Goal: Task Accomplishment & Management: Use online tool/utility

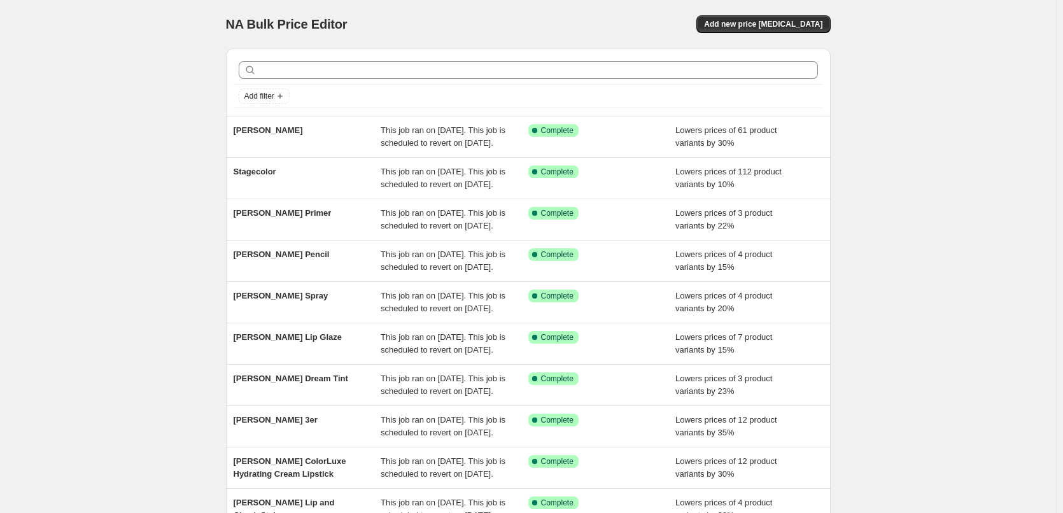
scroll to position [270, 0]
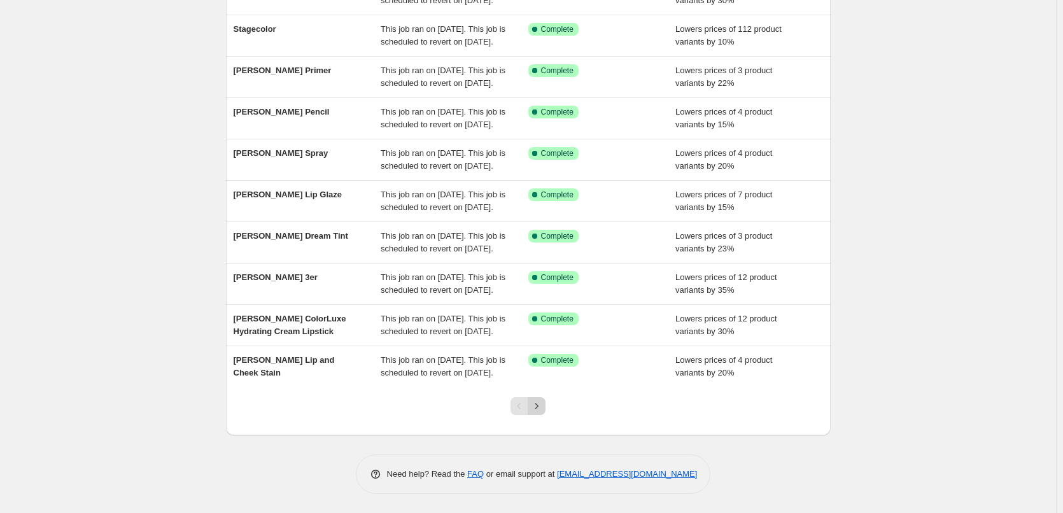
click at [543, 409] on icon "Next" at bounding box center [536, 406] width 13 height 13
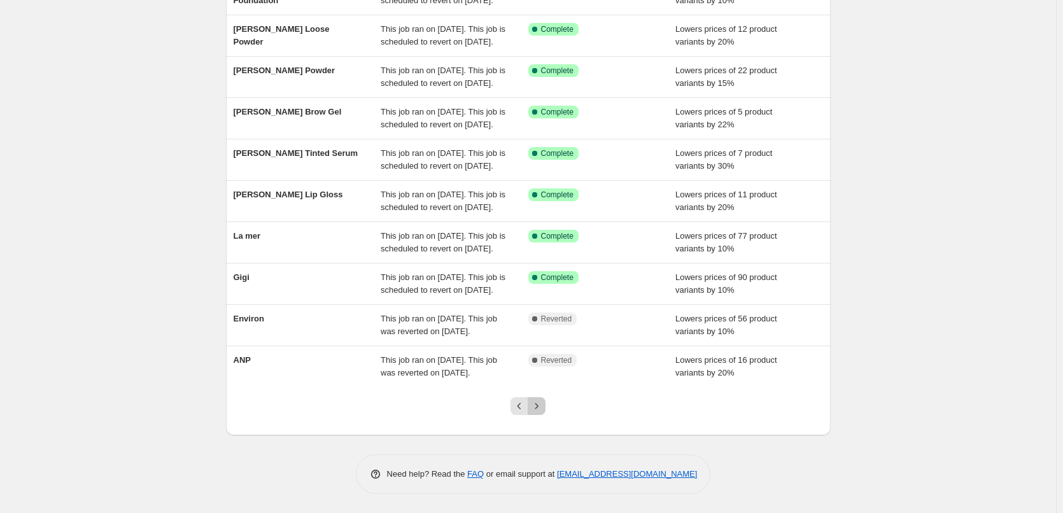
click at [543, 409] on icon "Next" at bounding box center [536, 406] width 13 height 13
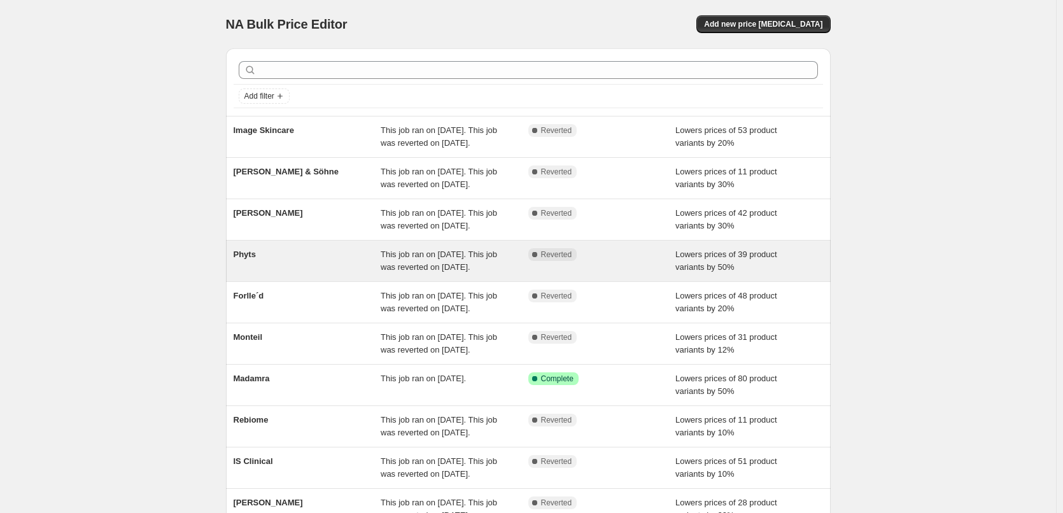
click at [252, 259] on span "Phyts" at bounding box center [245, 255] width 22 height 10
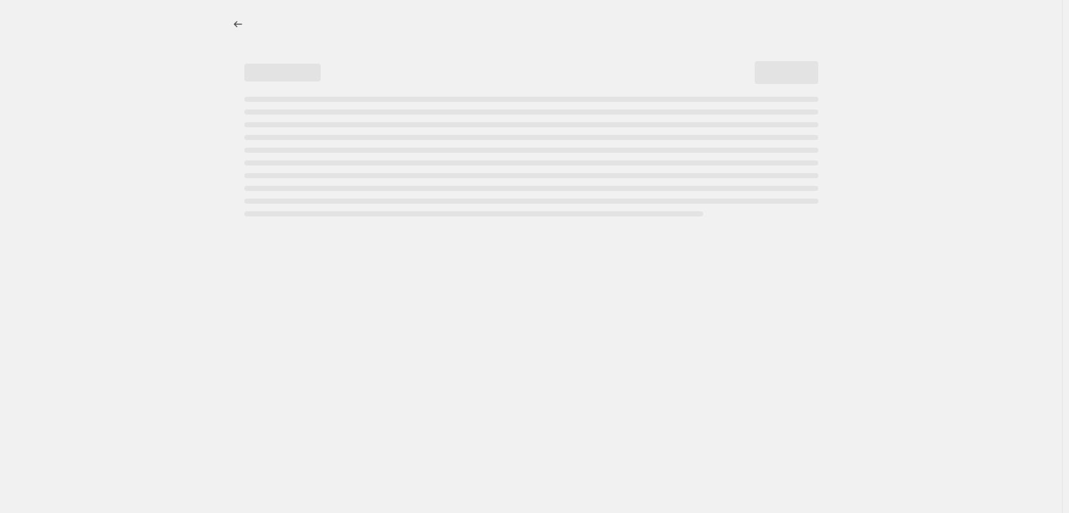
select select "percentage"
select select "vendor"
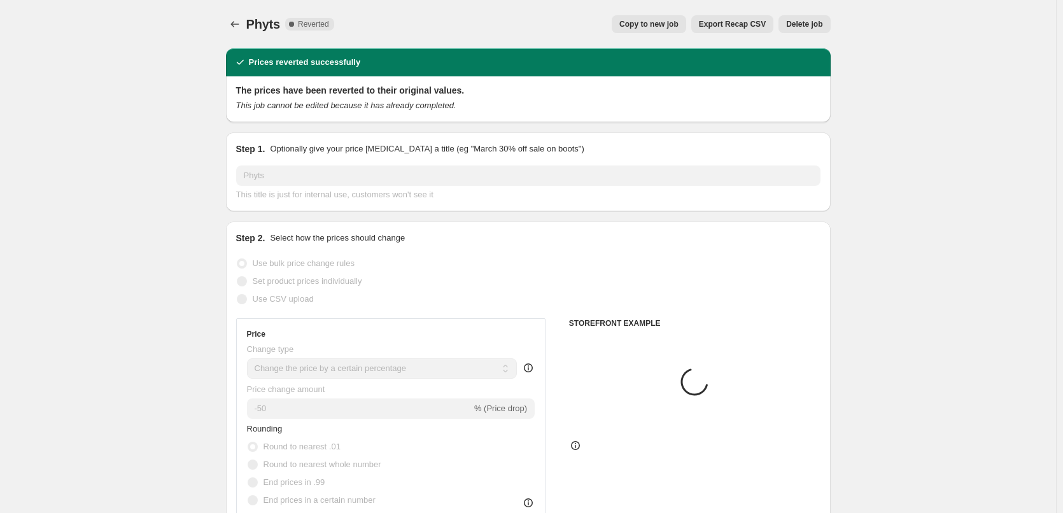
click at [663, 27] on span "Copy to new job" at bounding box center [648, 24] width 59 height 10
select select "percentage"
select select "vendor"
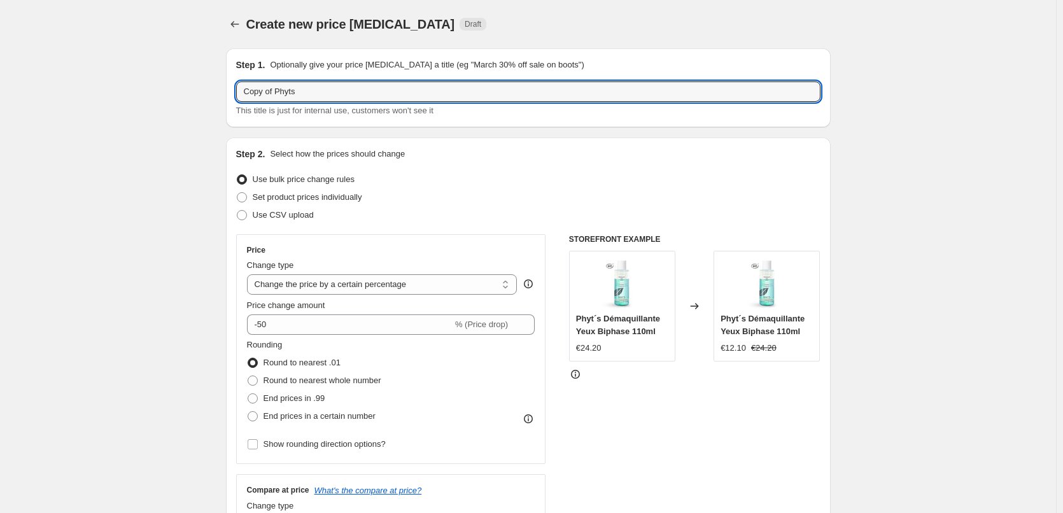
drag, startPoint x: 279, startPoint y: 92, endPoint x: 163, endPoint y: 134, distance: 123.2
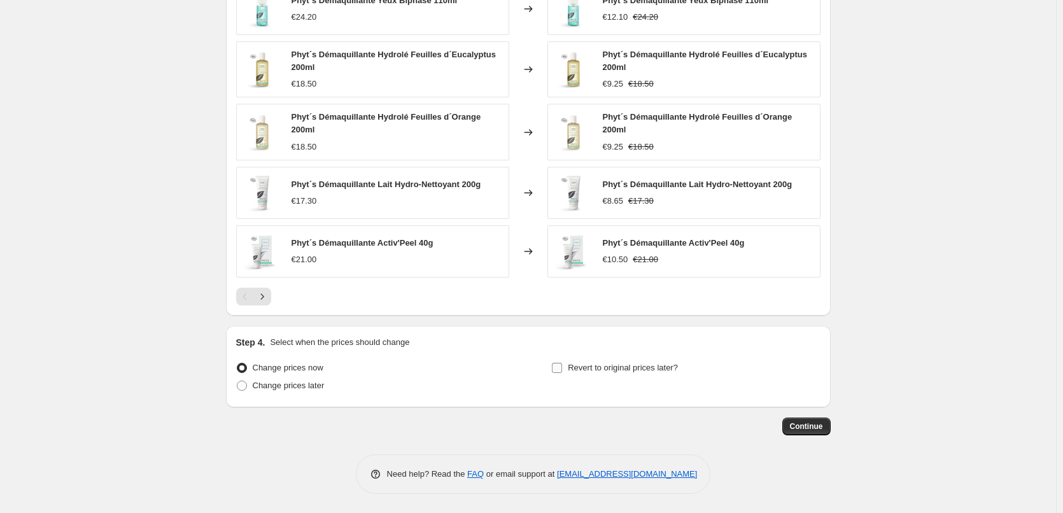
type input "Phyts"
click at [601, 362] on span "Revert to original prices later?" at bounding box center [623, 368] width 110 height 13
click at [562, 363] on input "Revert to original prices later?" at bounding box center [557, 368] width 10 height 10
checkbox input "true"
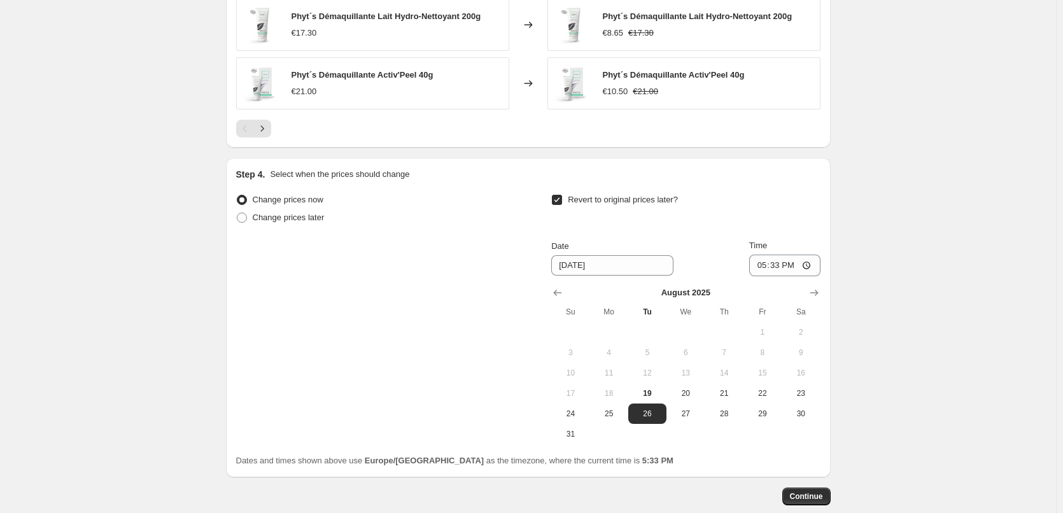
scroll to position [1150, 0]
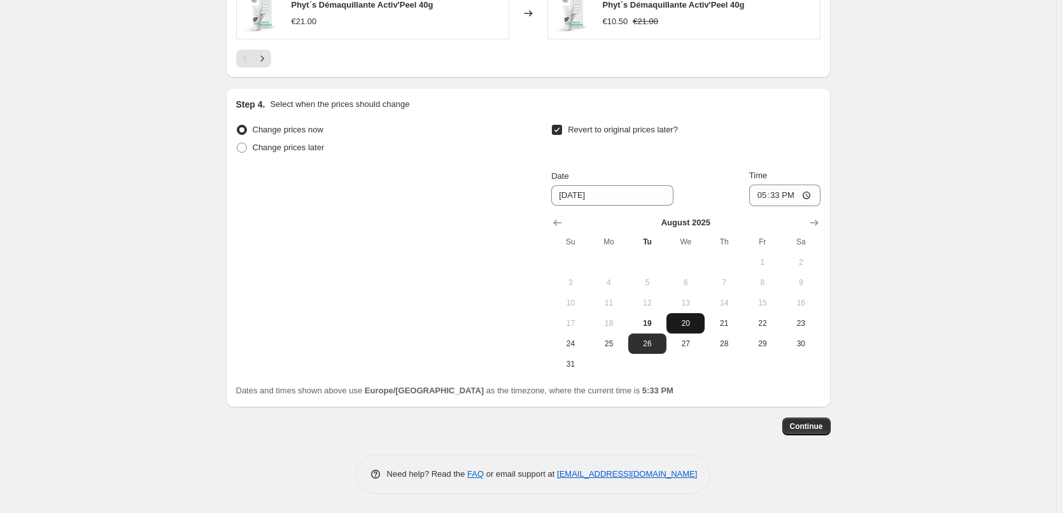
click at [696, 316] on button "20" at bounding box center [685, 323] width 38 height 20
type input "8/20/2025"
click at [763, 197] on input "17:33" at bounding box center [784, 196] width 71 height 22
type input "03:00"
click at [815, 425] on span "Continue" at bounding box center [806, 426] width 33 height 10
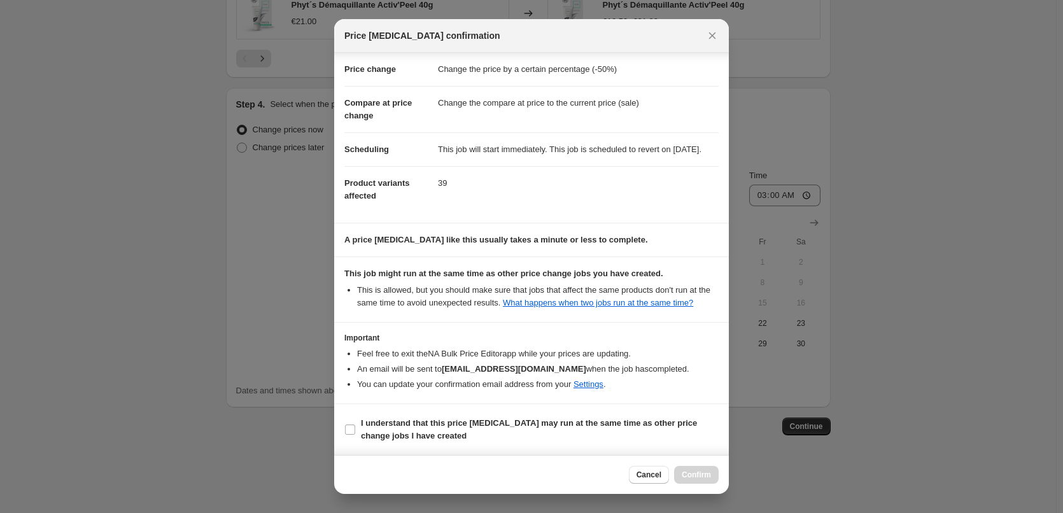
scroll to position [36, 0]
click at [456, 435] on span "I understand that this price change job may run at the same time as other price…" at bounding box center [540, 429] width 358 height 25
click at [355, 435] on input "I understand that this price change job may run at the same time as other price…" at bounding box center [350, 430] width 10 height 10
checkbox input "true"
click at [693, 475] on span "Confirm" at bounding box center [696, 475] width 29 height 10
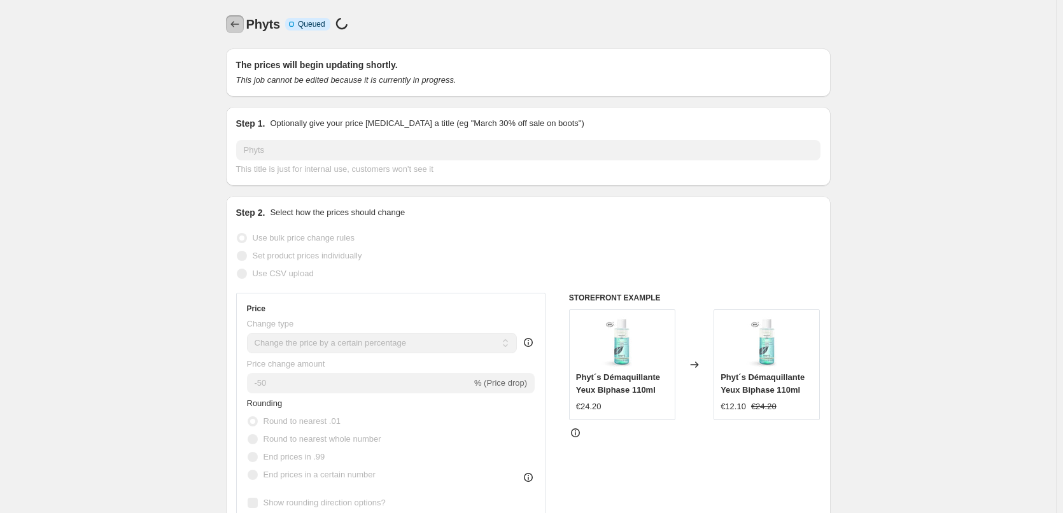
click at [234, 23] on icon "Price change jobs" at bounding box center [235, 24] width 13 height 13
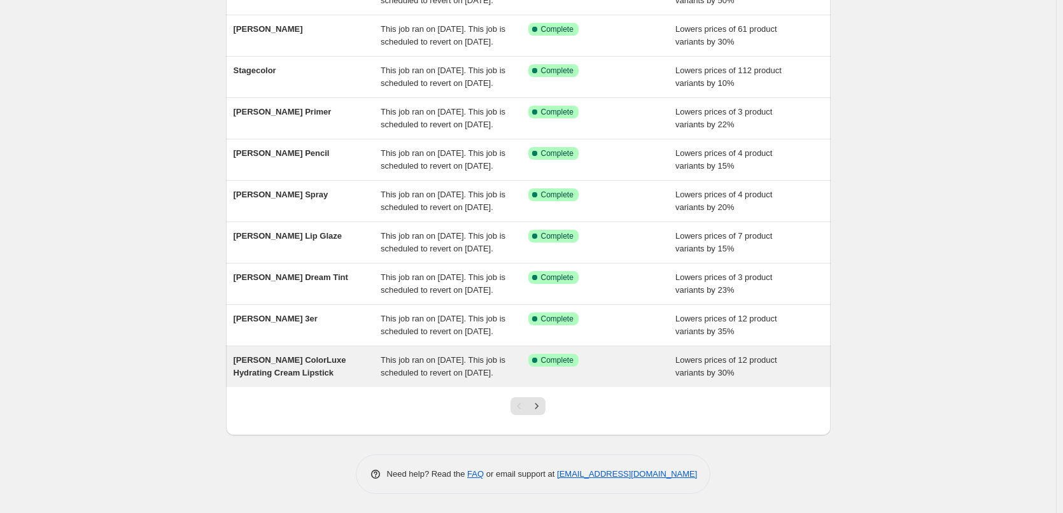
scroll to position [270, 0]
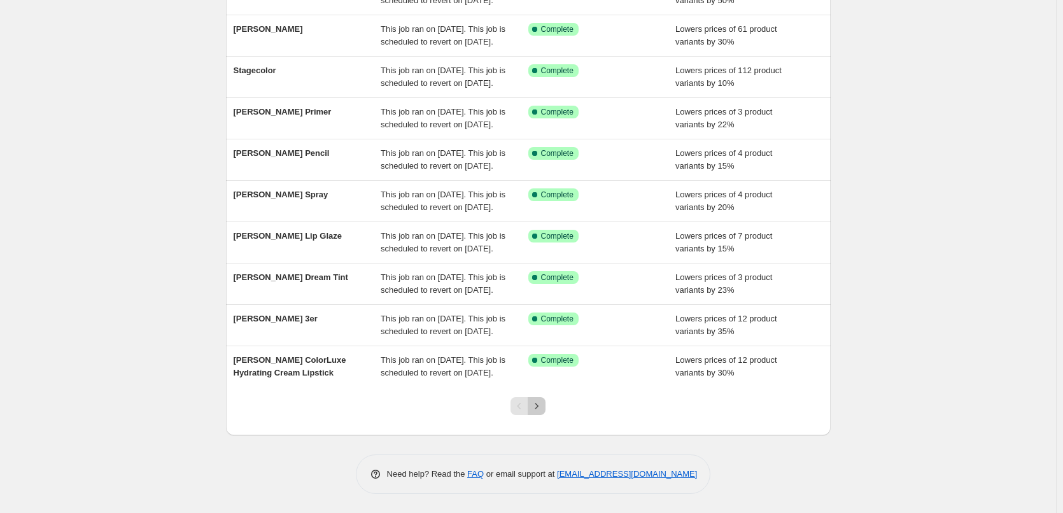
click at [545, 400] on button "Next" at bounding box center [537, 406] width 18 height 18
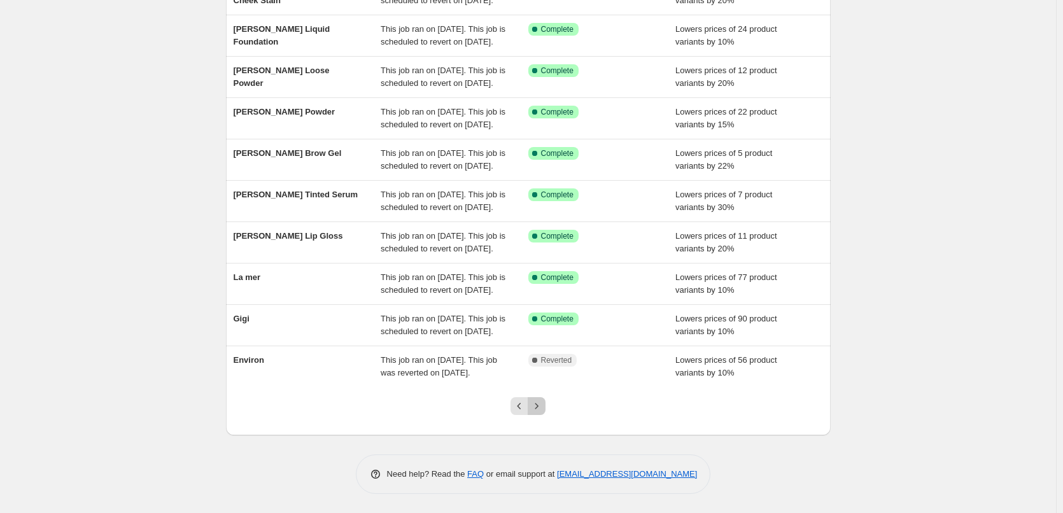
click at [545, 400] on button "Next" at bounding box center [537, 406] width 18 height 18
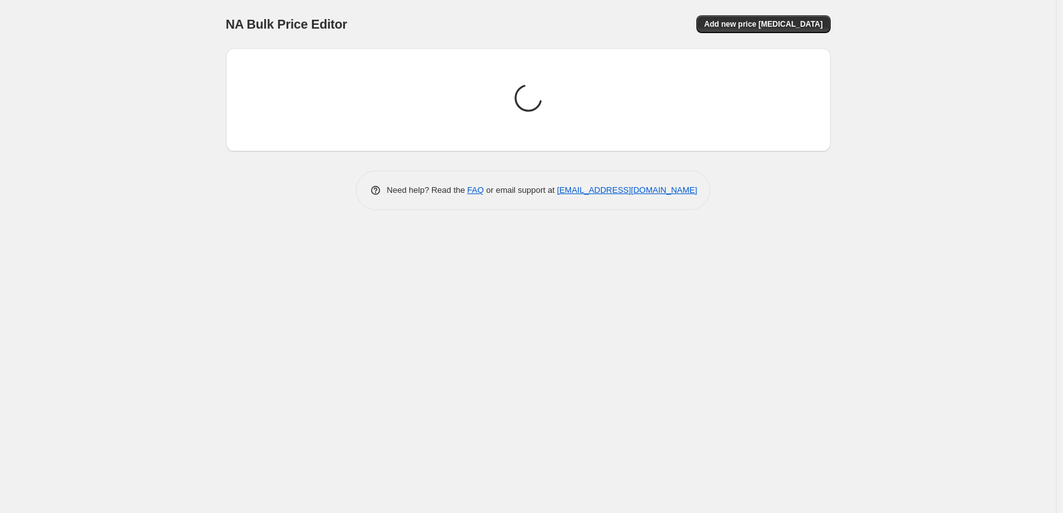
scroll to position [0, 0]
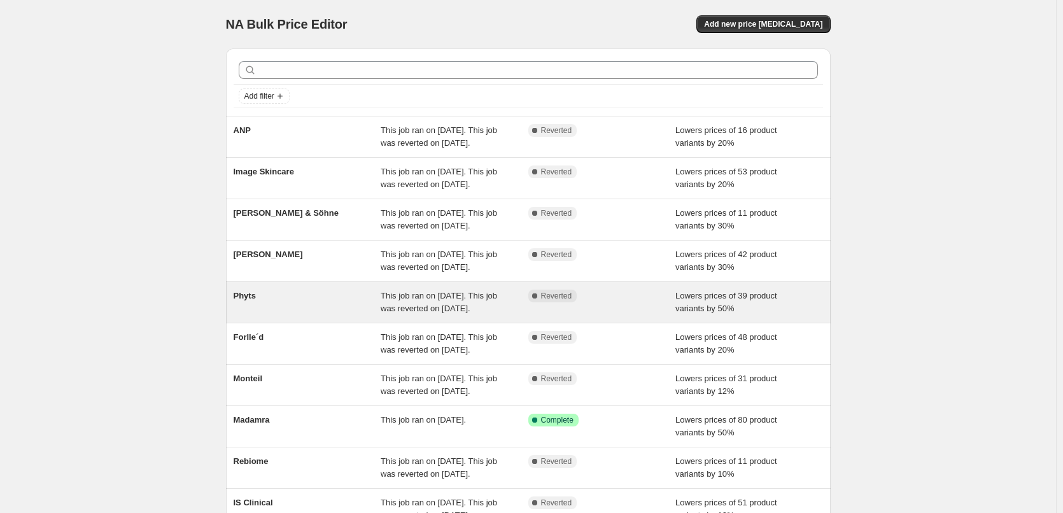
click at [281, 315] on div "Phyts" at bounding box center [308, 302] width 148 height 25
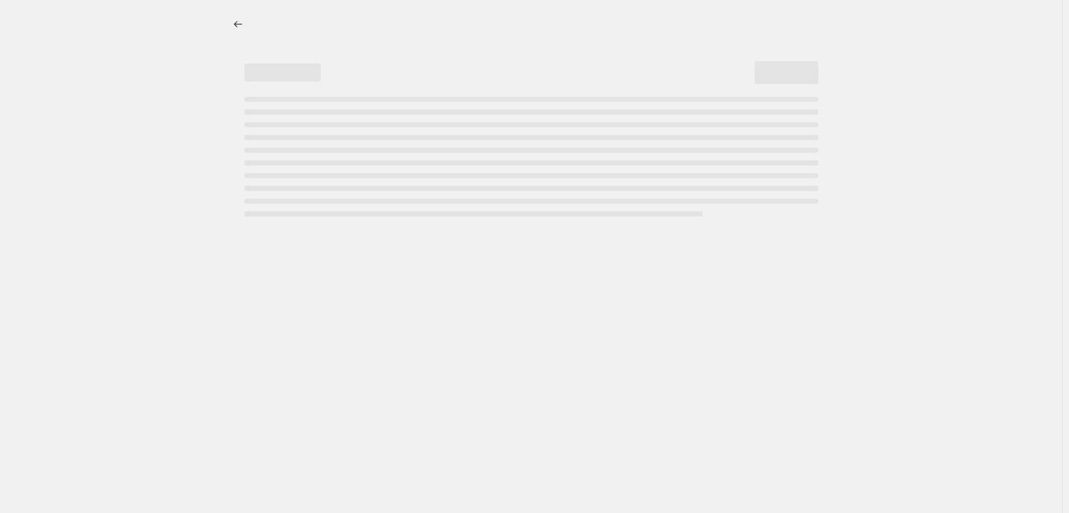
select select "percentage"
select select "vendor"
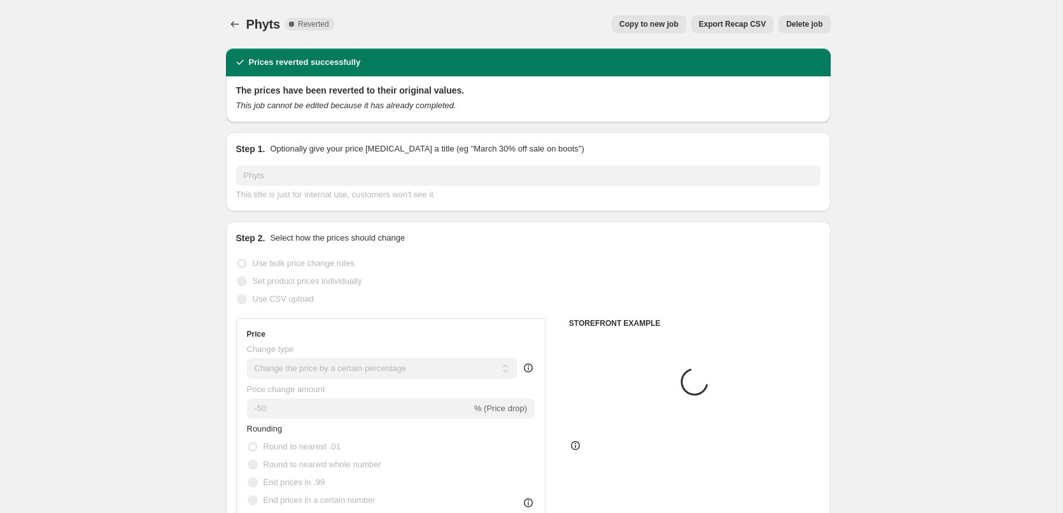
click at [802, 22] on span "Delete job" at bounding box center [804, 24] width 36 height 10
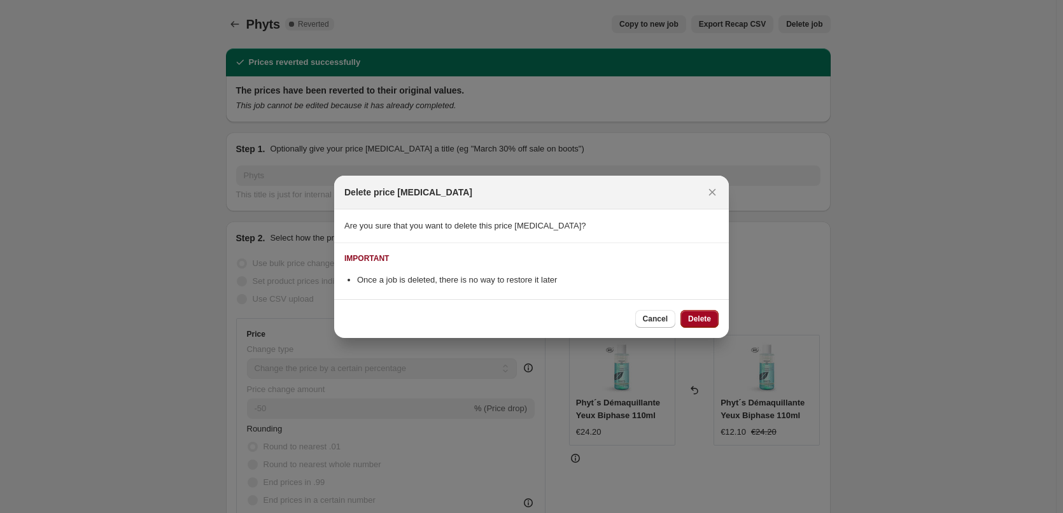
click at [687, 316] on button "Delete" at bounding box center [699, 319] width 38 height 18
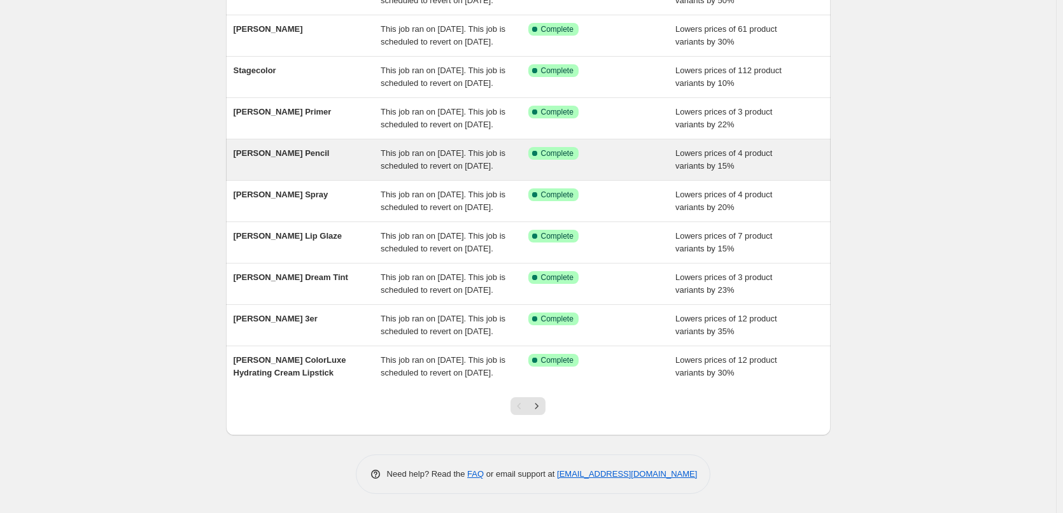
scroll to position [270, 0]
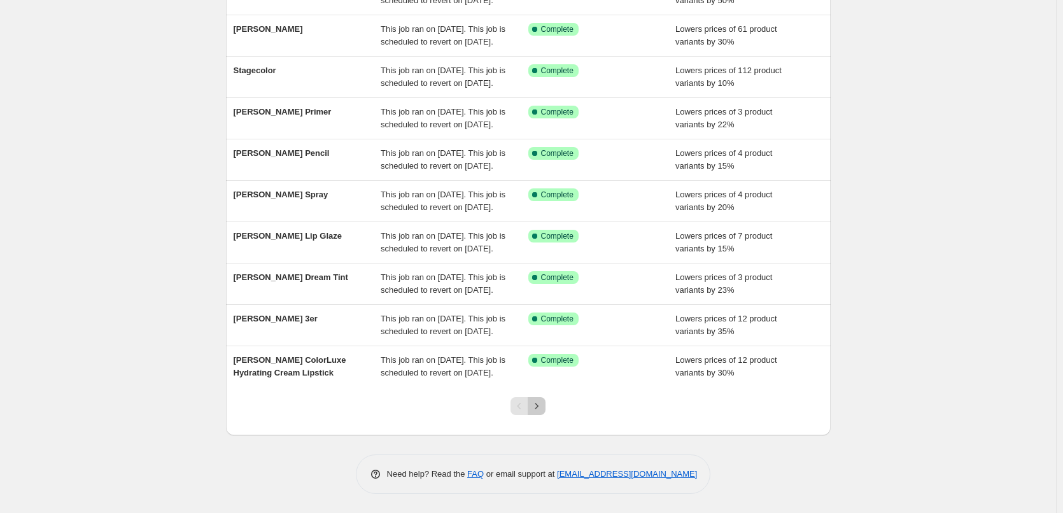
click at [536, 409] on icon "Next" at bounding box center [536, 406] width 13 height 13
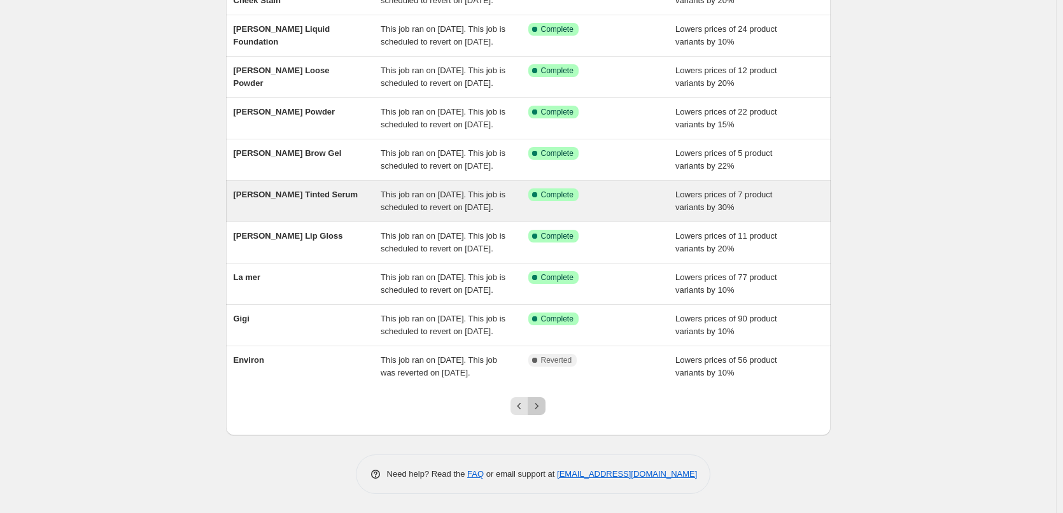
click at [536, 410] on icon "Next" at bounding box center [536, 406] width 13 height 13
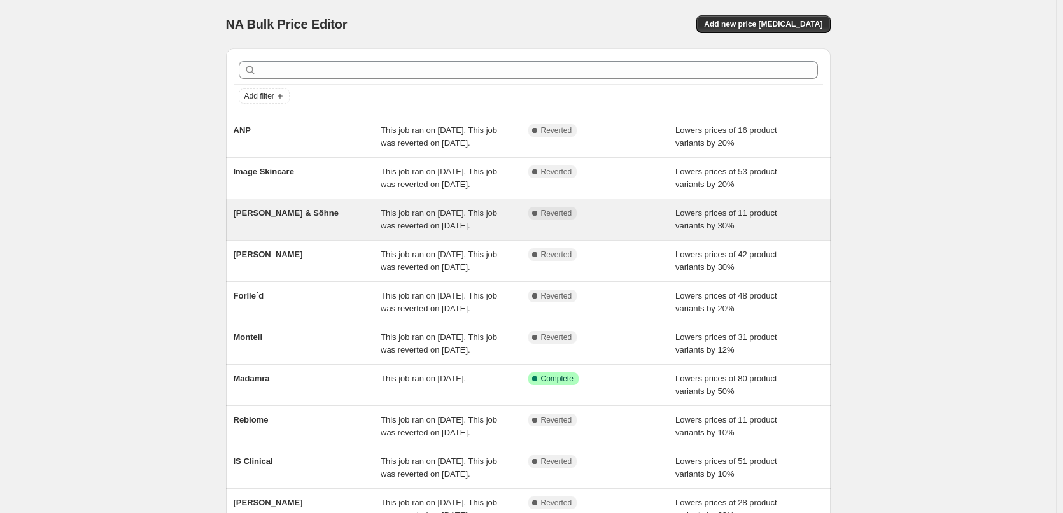
click at [287, 218] on span "[PERSON_NAME] & Söhne" at bounding box center [286, 213] width 105 height 10
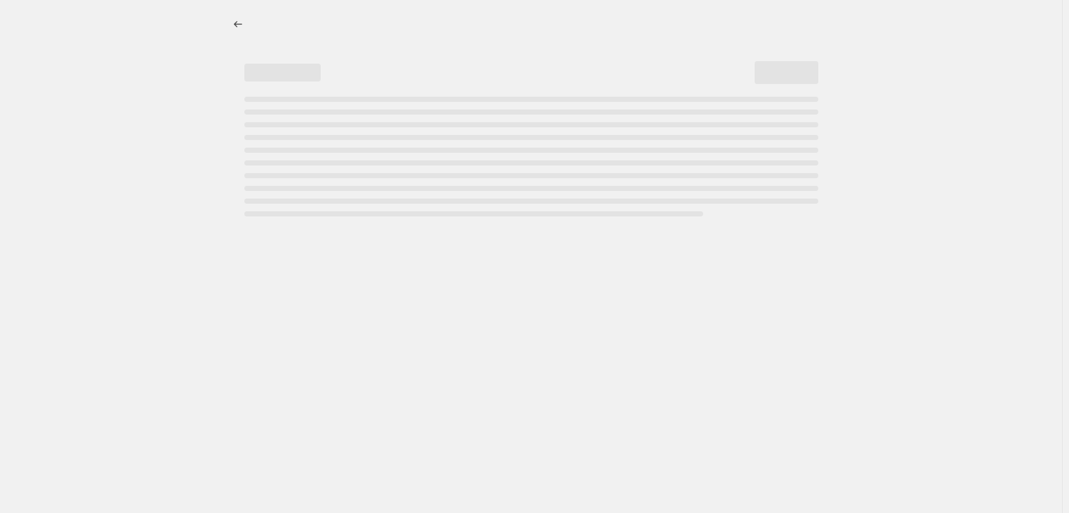
select select "percentage"
select select "vendor"
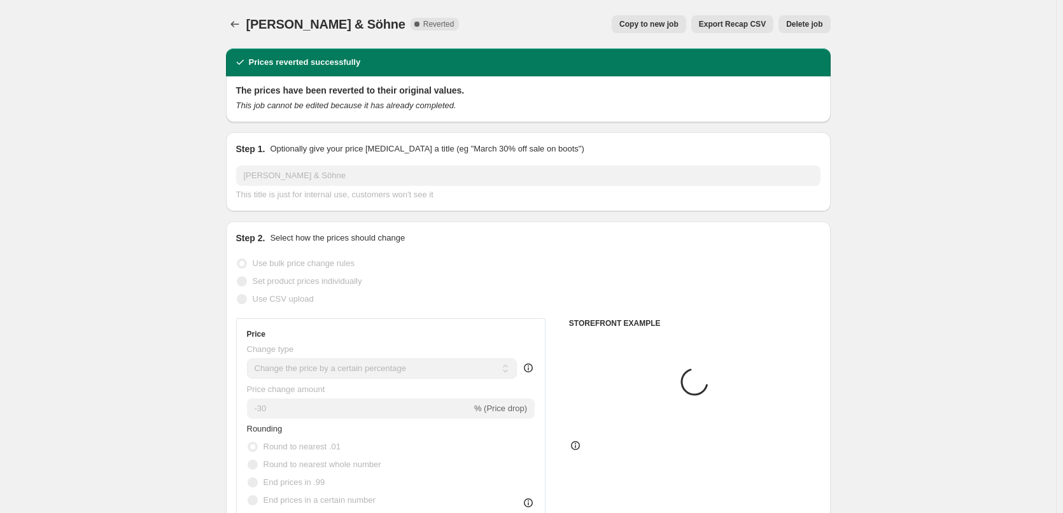
click at [638, 17] on button "Copy to new job" at bounding box center [649, 24] width 74 height 18
select select "percentage"
select select "vendor"
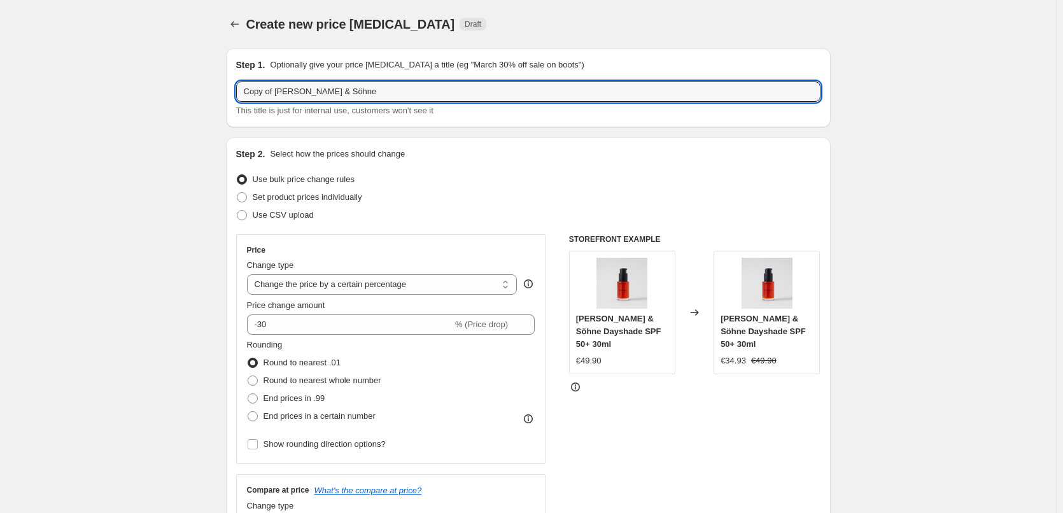
drag, startPoint x: 278, startPoint y: 92, endPoint x: 211, endPoint y: 87, distance: 67.0
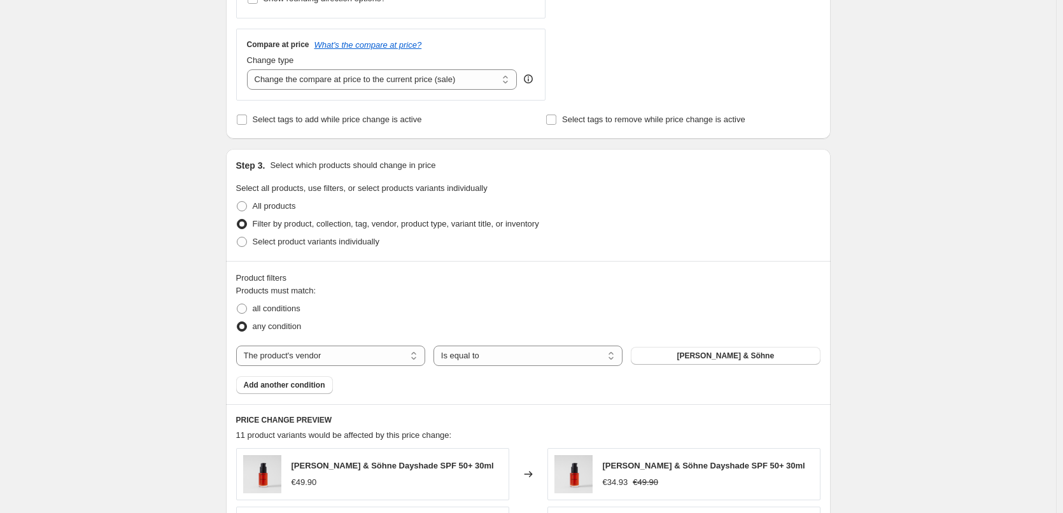
scroll to position [903, 0]
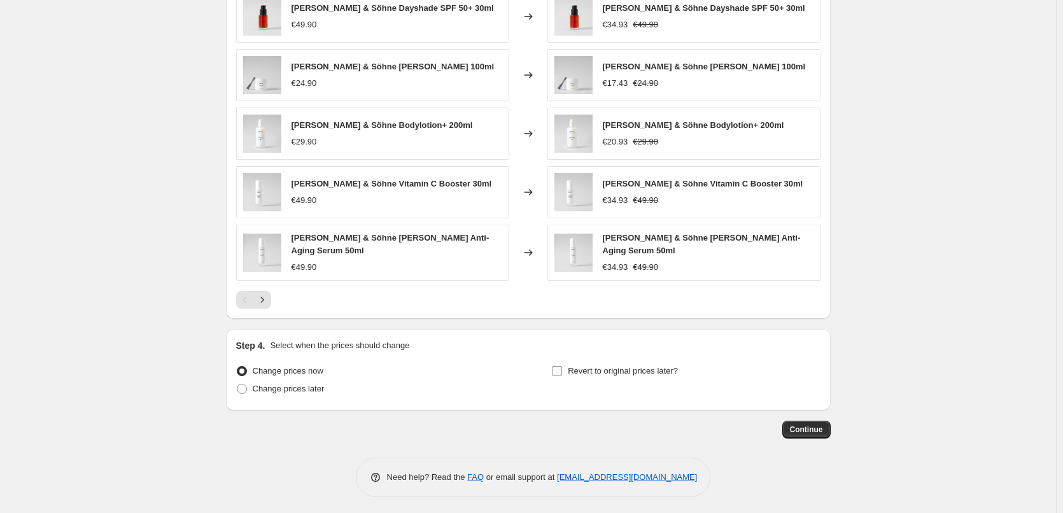
type input "[PERSON_NAME] & Söhne"
click at [604, 362] on label "Revert to original prices later?" at bounding box center [614, 371] width 127 height 18
click at [562, 366] on input "Revert to original prices later?" at bounding box center [557, 371] width 10 height 10
checkbox input "true"
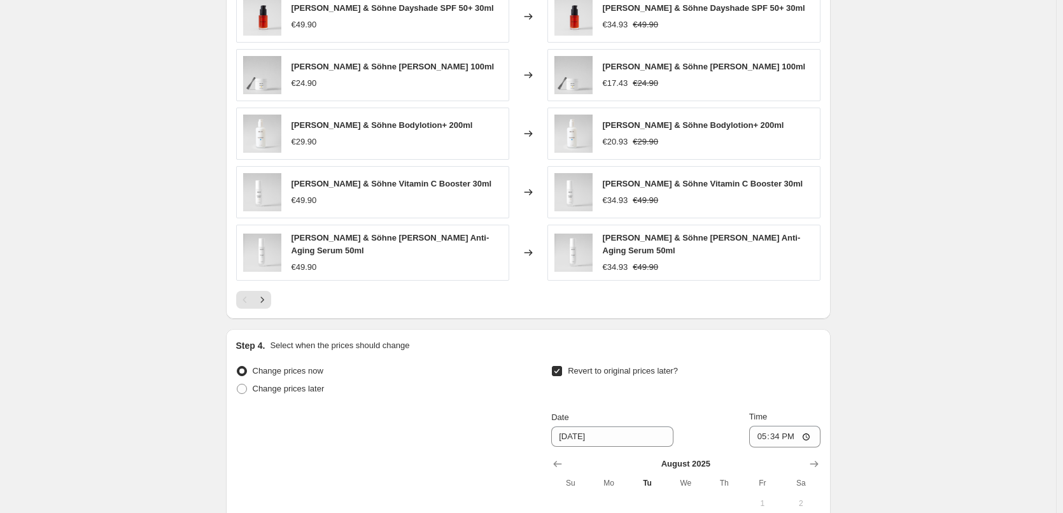
scroll to position [1141, 0]
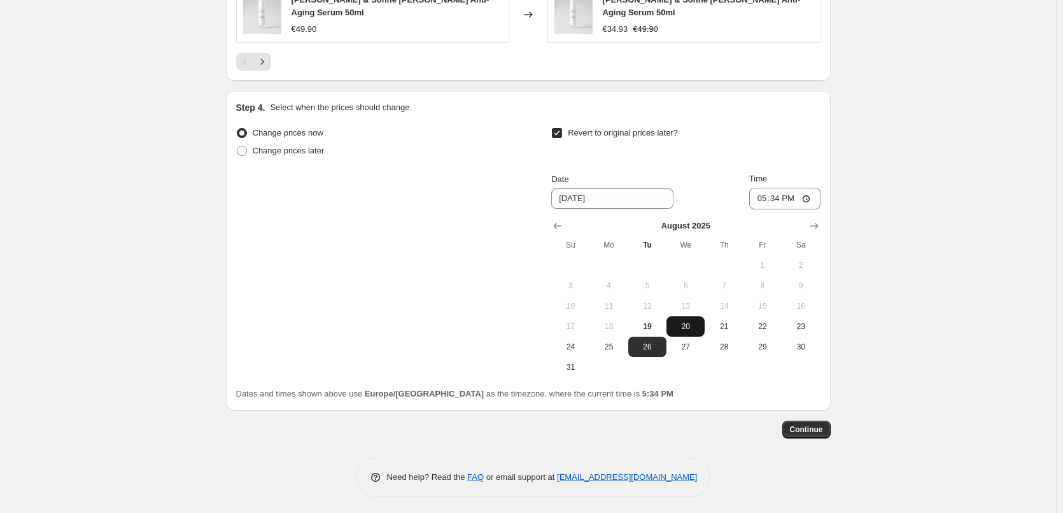
click at [679, 327] on span "20" at bounding box center [686, 326] width 28 height 10
type input "8/20/2025"
click at [759, 197] on input "17:34" at bounding box center [784, 199] width 71 height 22
type input "03:00"
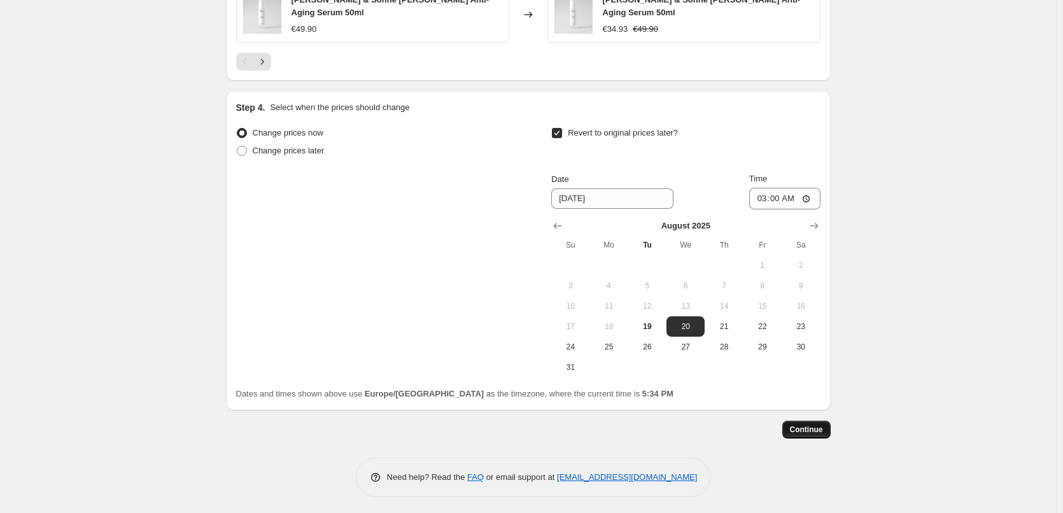
click at [814, 429] on span "Continue" at bounding box center [806, 430] width 33 height 10
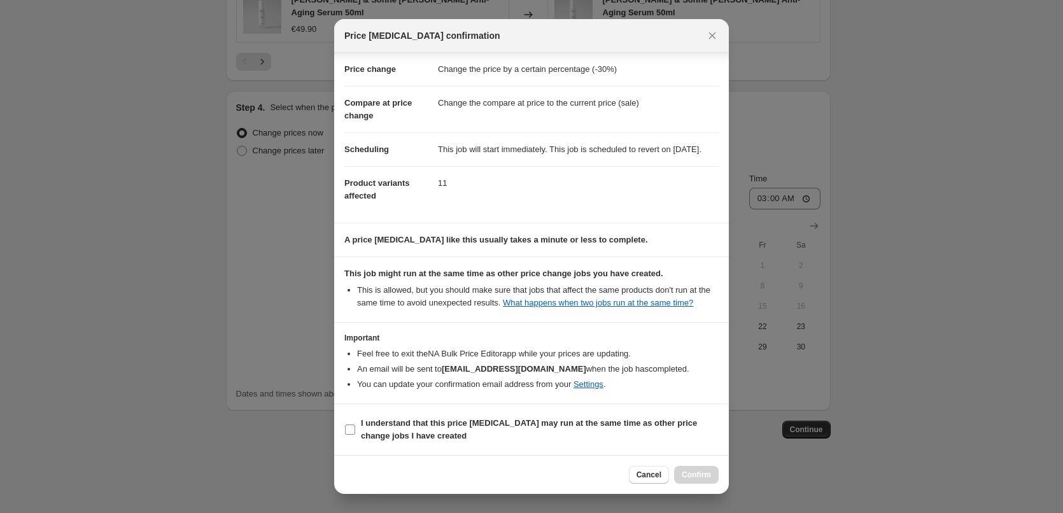
scroll to position [36, 0]
click at [429, 414] on label "I understand that this price change job may run at the same time as other price…" at bounding box center [531, 429] width 374 height 31
click at [355, 425] on input "I understand that this price change job may run at the same time as other price…" at bounding box center [350, 430] width 10 height 10
checkbox input "true"
click at [702, 480] on button "Confirm" at bounding box center [696, 475] width 45 height 18
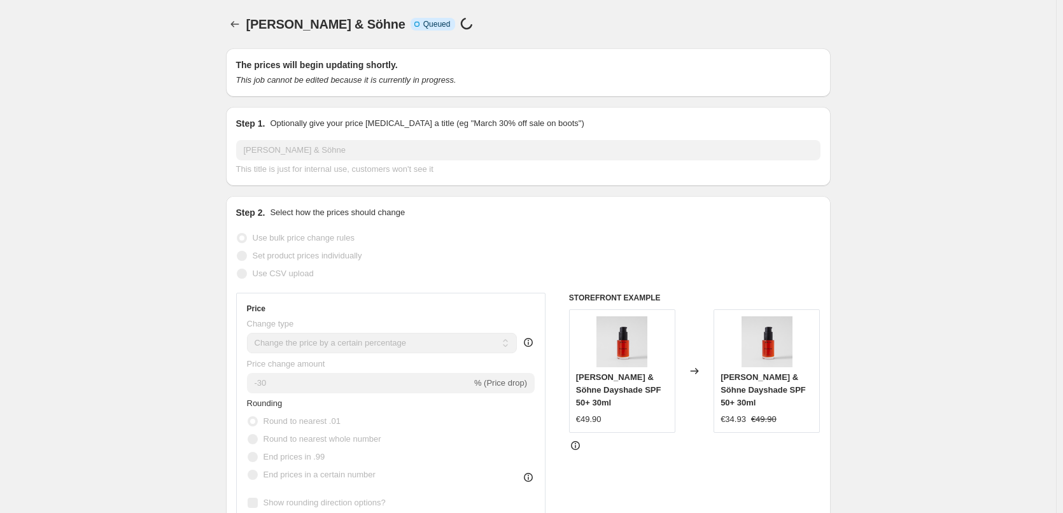
click at [237, 15] on div "Beyer & Söhne. This page is ready Beyer & Söhne Info Incomplete Queued Price ch…" at bounding box center [528, 24] width 605 height 48
click at [241, 19] on icon "Price change jobs" at bounding box center [235, 24] width 13 height 13
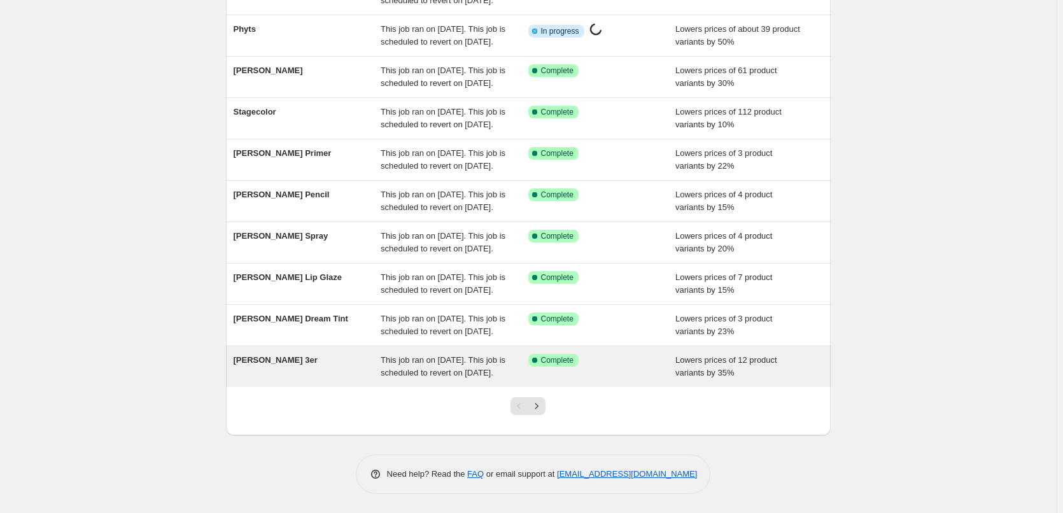
scroll to position [270, 0]
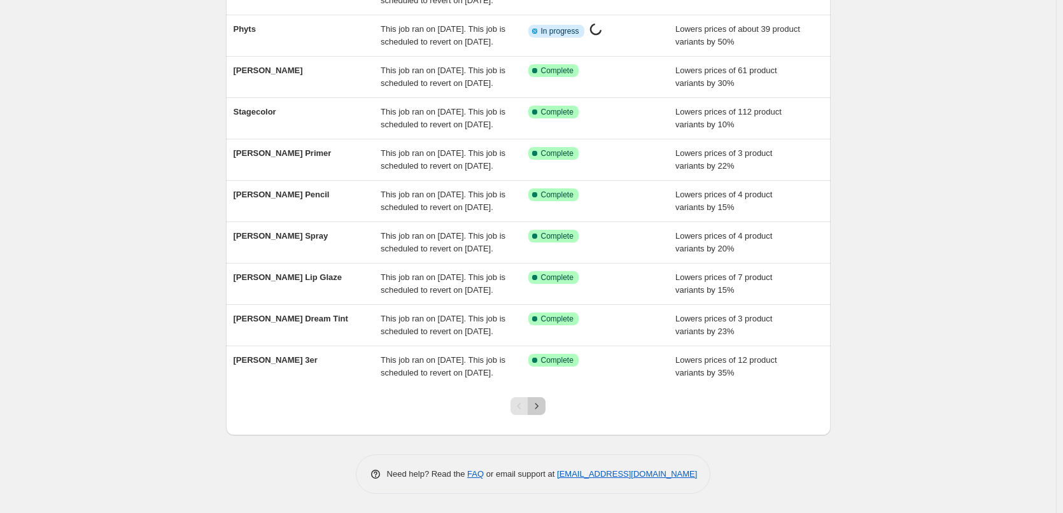
click at [543, 404] on icon "Next" at bounding box center [536, 406] width 13 height 13
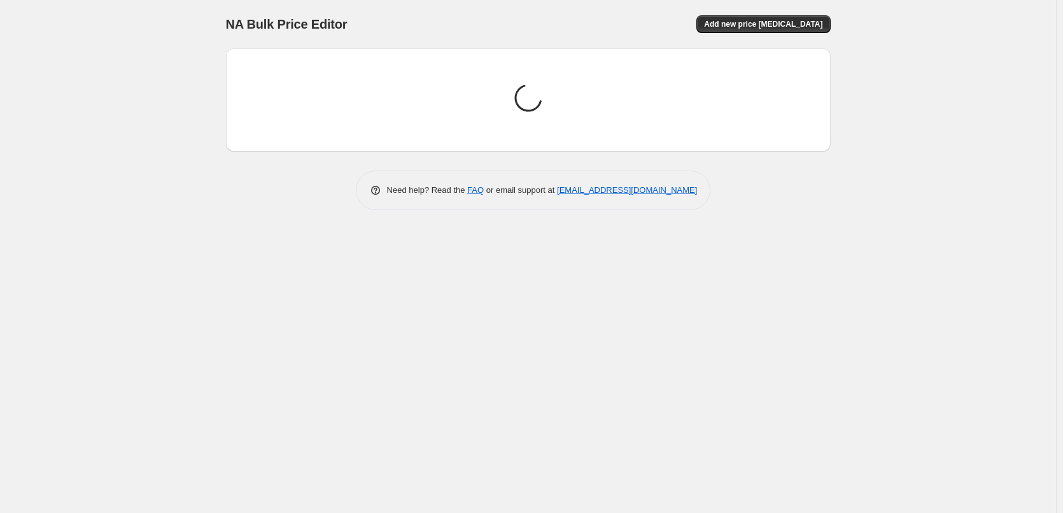
scroll to position [0, 0]
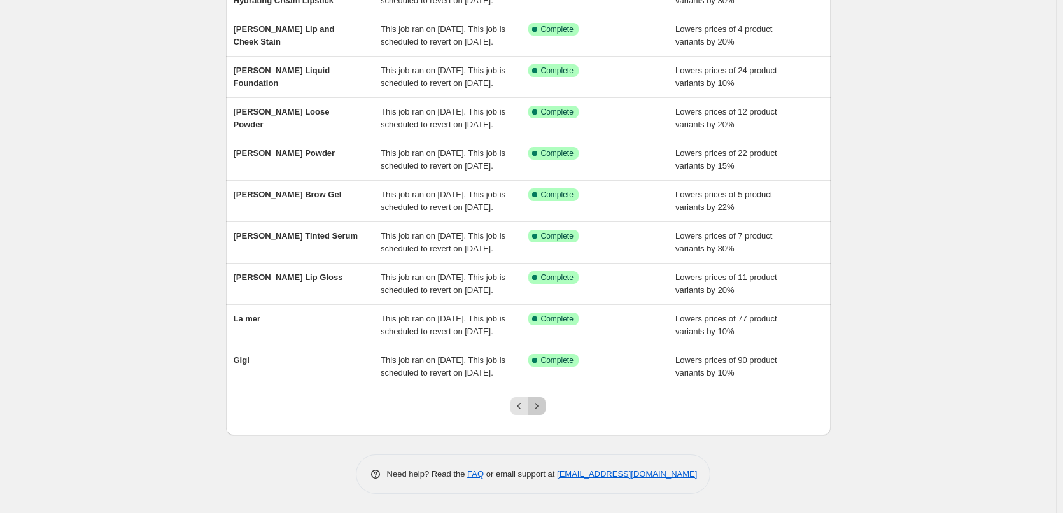
click at [542, 404] on icon "Next" at bounding box center [536, 406] width 13 height 13
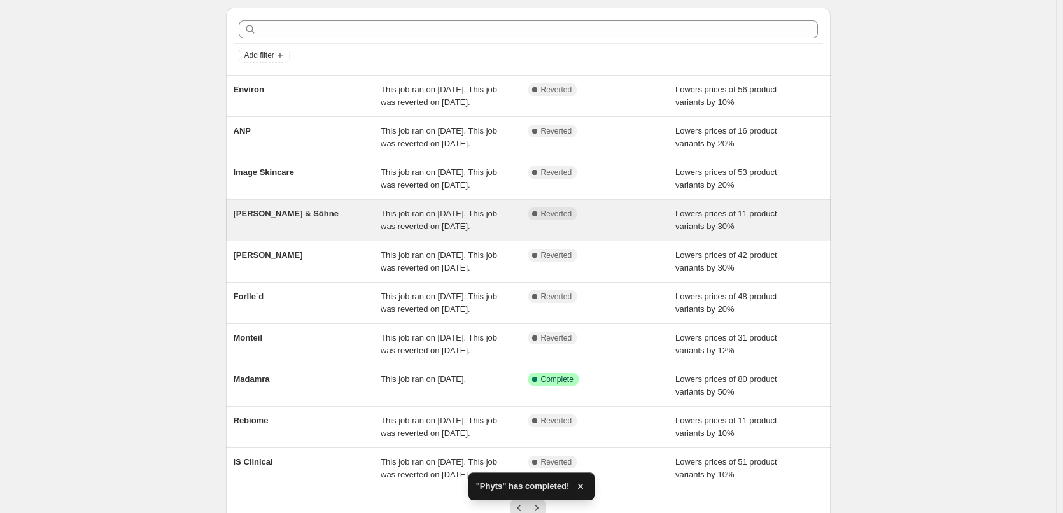
click at [272, 233] on div "[PERSON_NAME] & Söhne" at bounding box center [308, 220] width 148 height 25
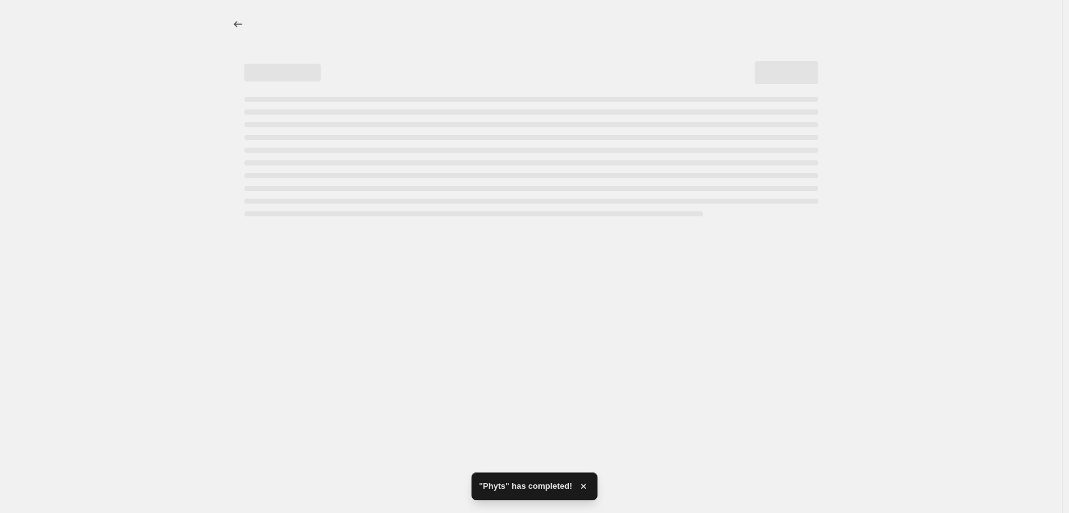
select select "percentage"
select select "vendor"
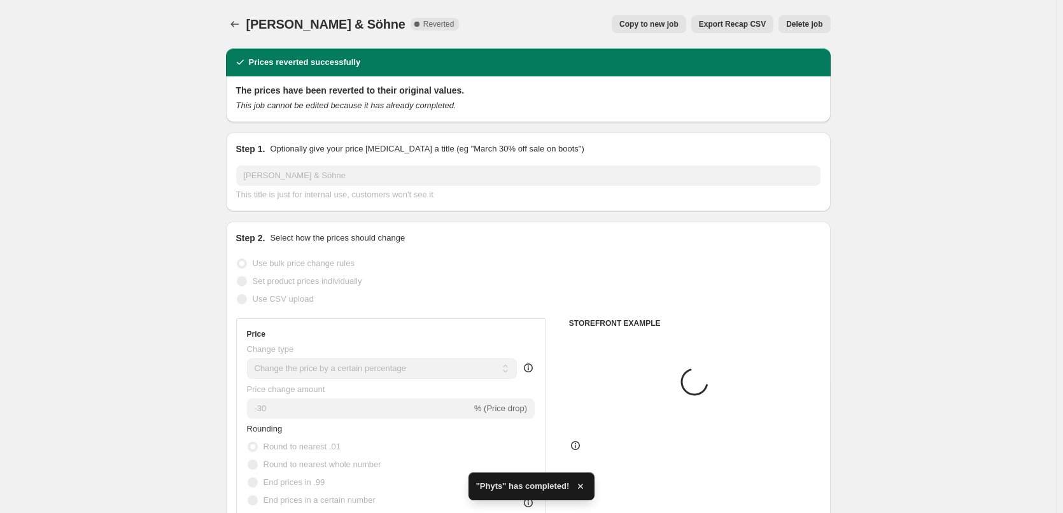
click at [808, 26] on span "Delete job" at bounding box center [804, 24] width 36 height 10
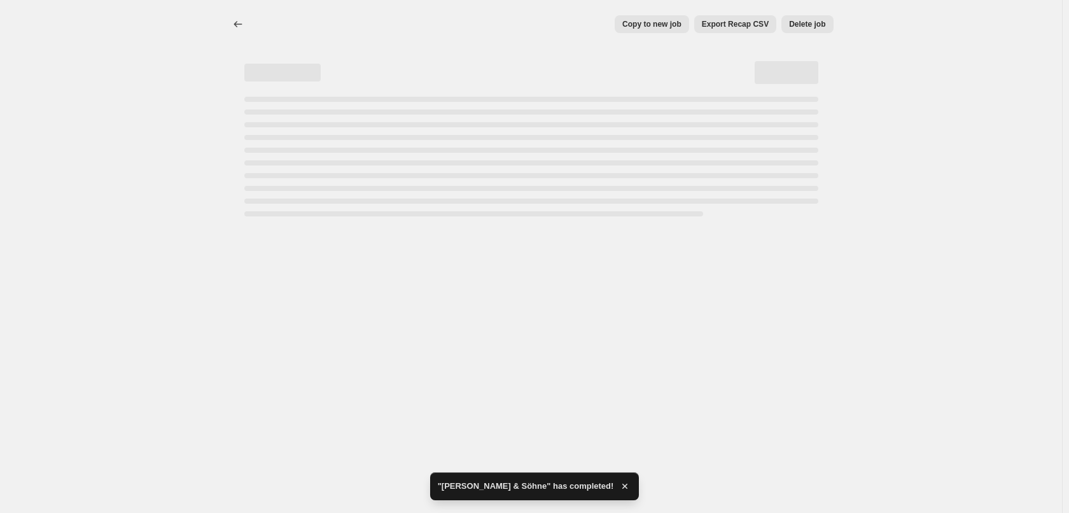
select select "percentage"
select select "vendor"
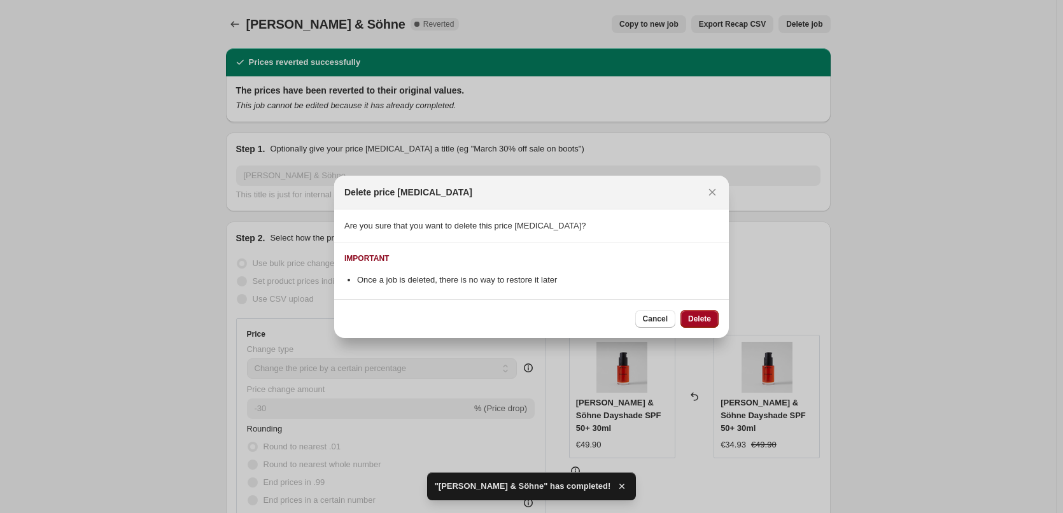
click at [708, 313] on button "Delete" at bounding box center [699, 319] width 38 height 18
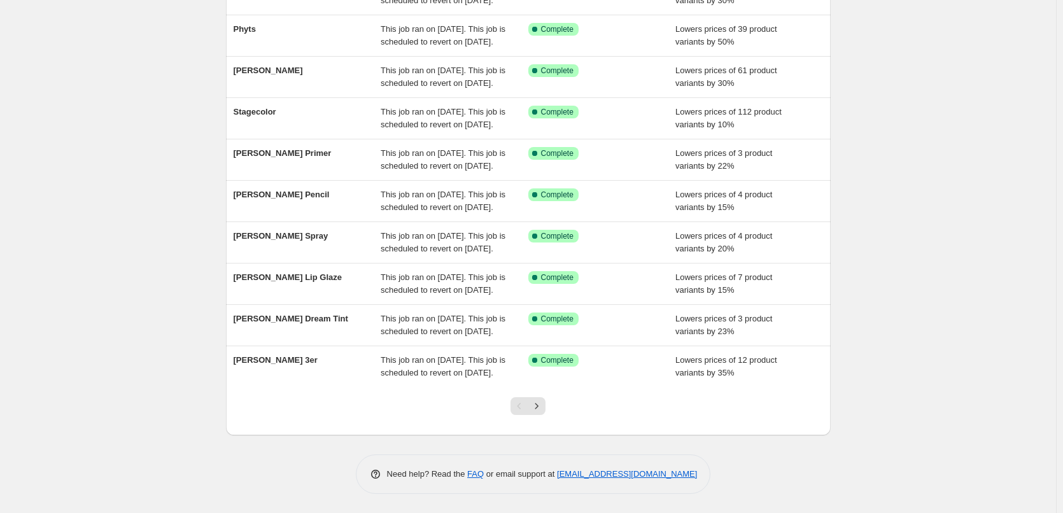
scroll to position [270, 0]
click at [538, 414] on button "Next" at bounding box center [537, 406] width 18 height 18
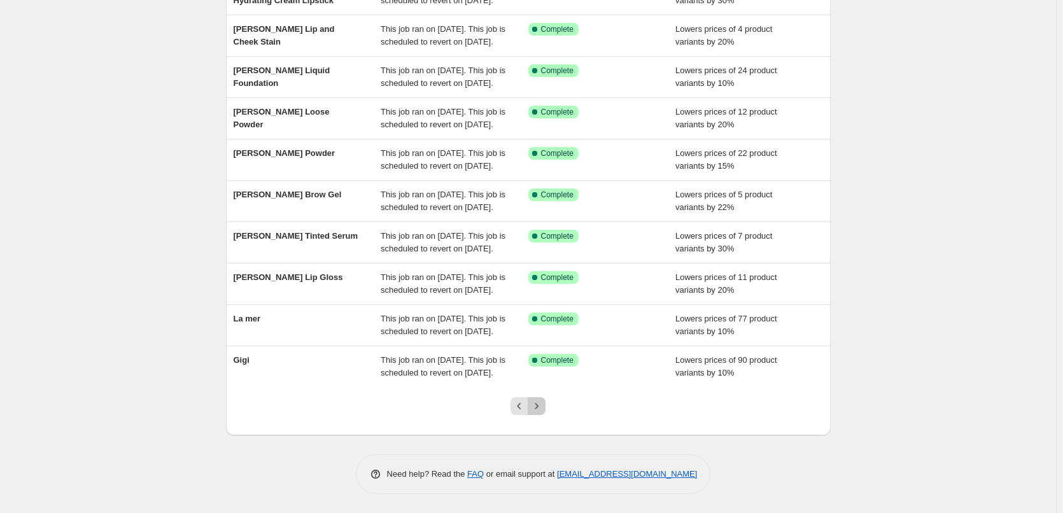
click at [538, 414] on button "Next" at bounding box center [537, 406] width 18 height 18
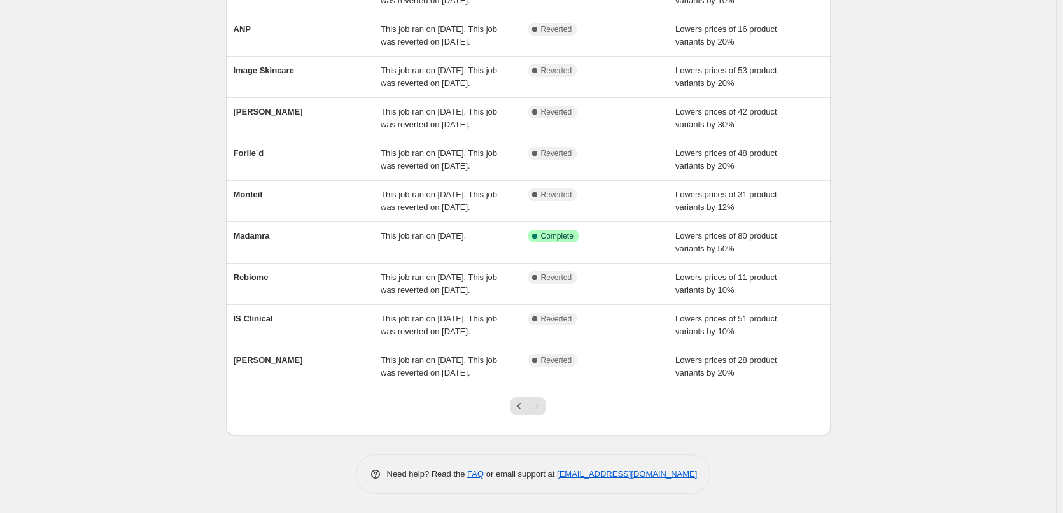
scroll to position [191, 0]
